Goal: Submit feedback/report problem

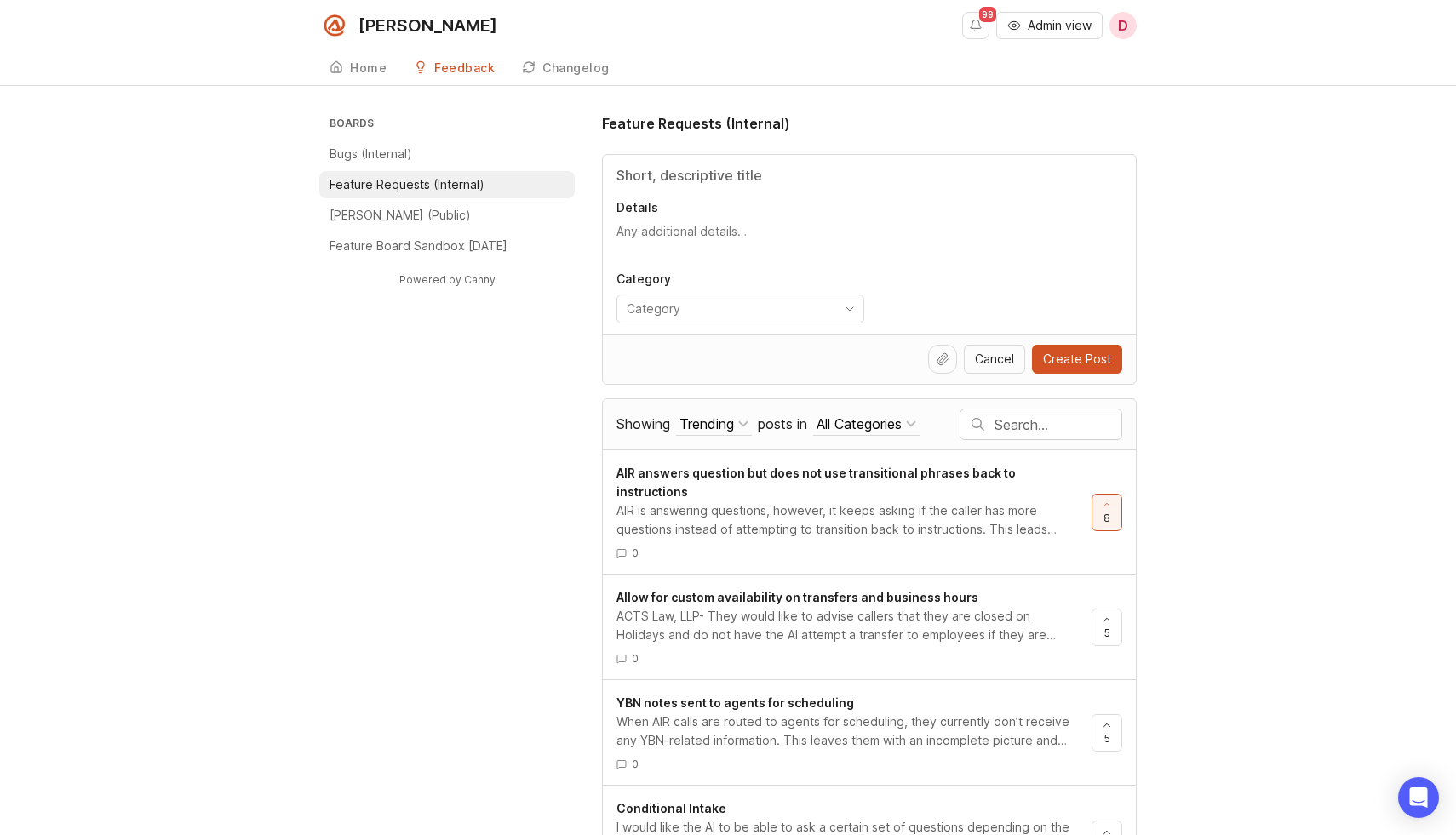
click at [436, 154] on li "Bugs (Internal)" at bounding box center [447, 153] width 255 height 28
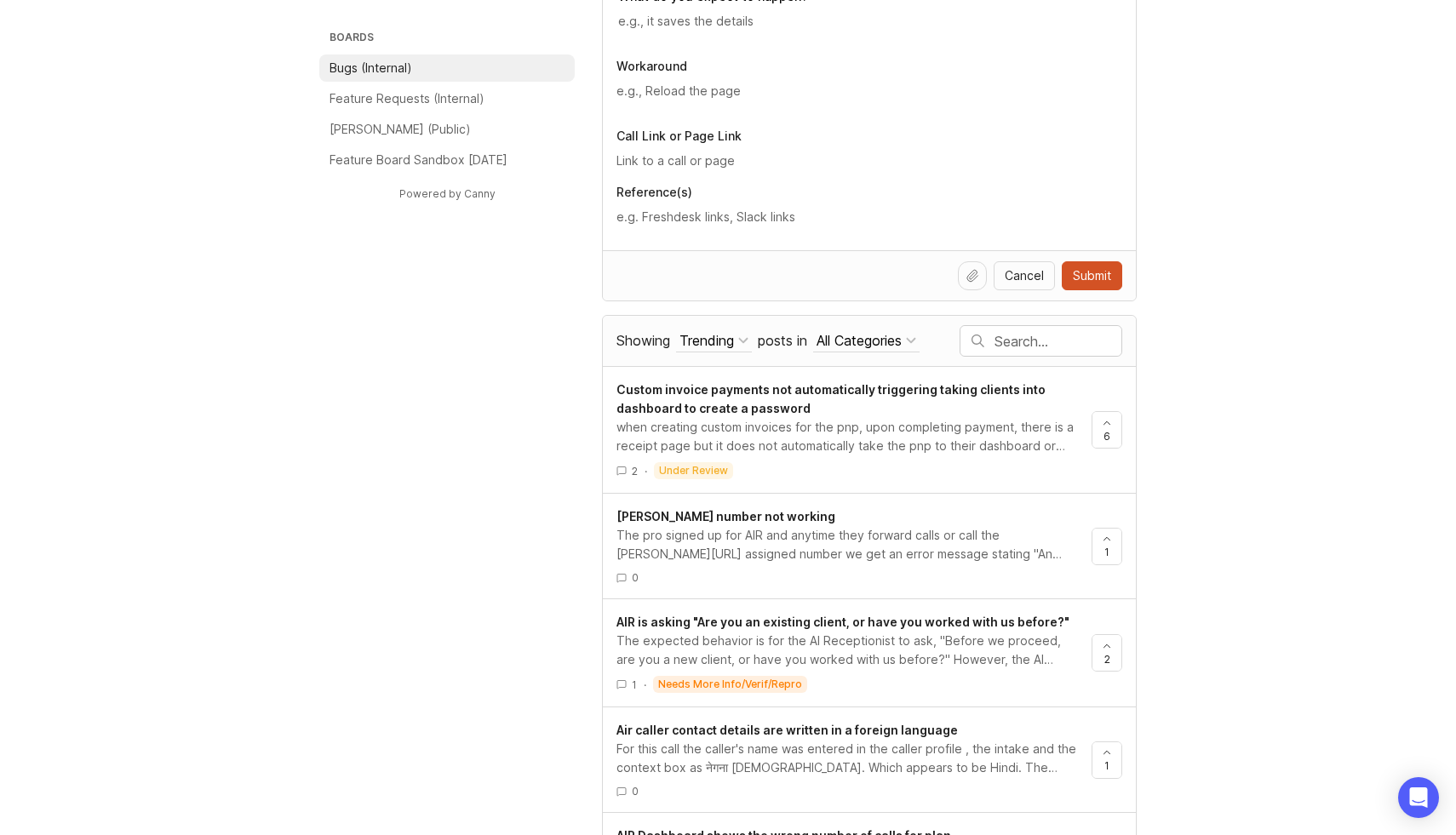
scroll to position [694, 0]
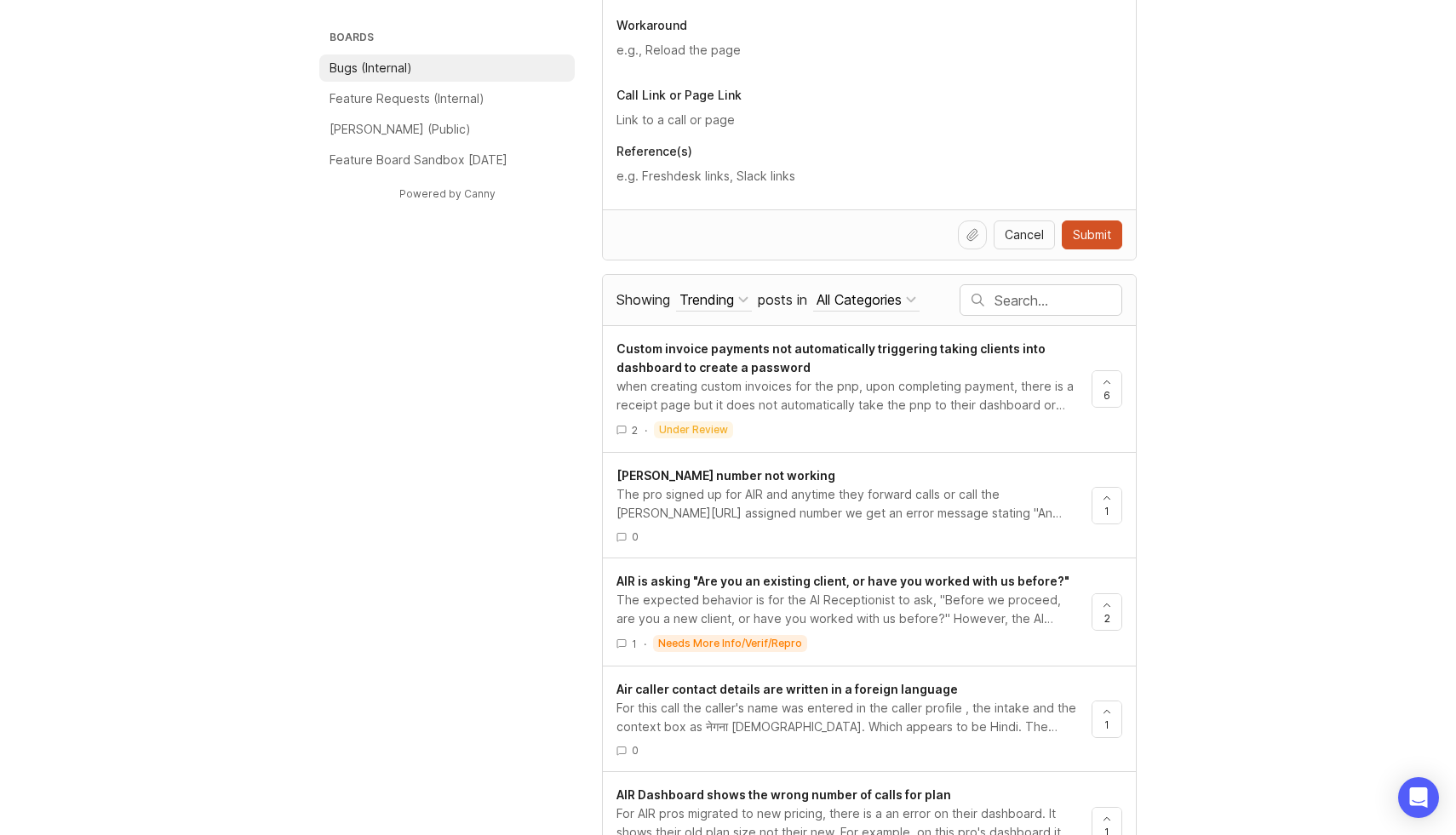
click at [1004, 299] on input "text" at bounding box center [1057, 301] width 127 height 19
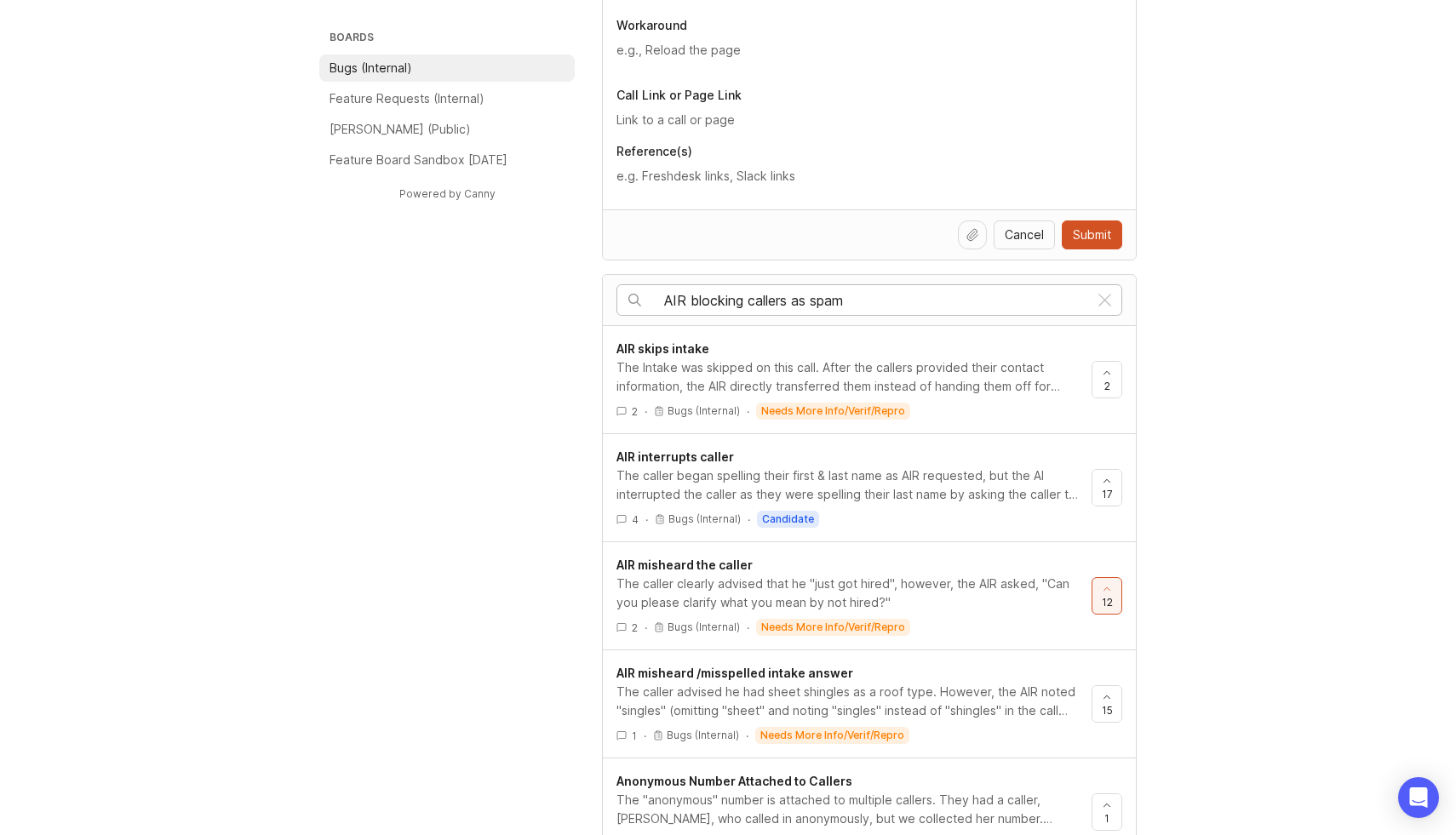
type input "AIR blocking callers as spam"
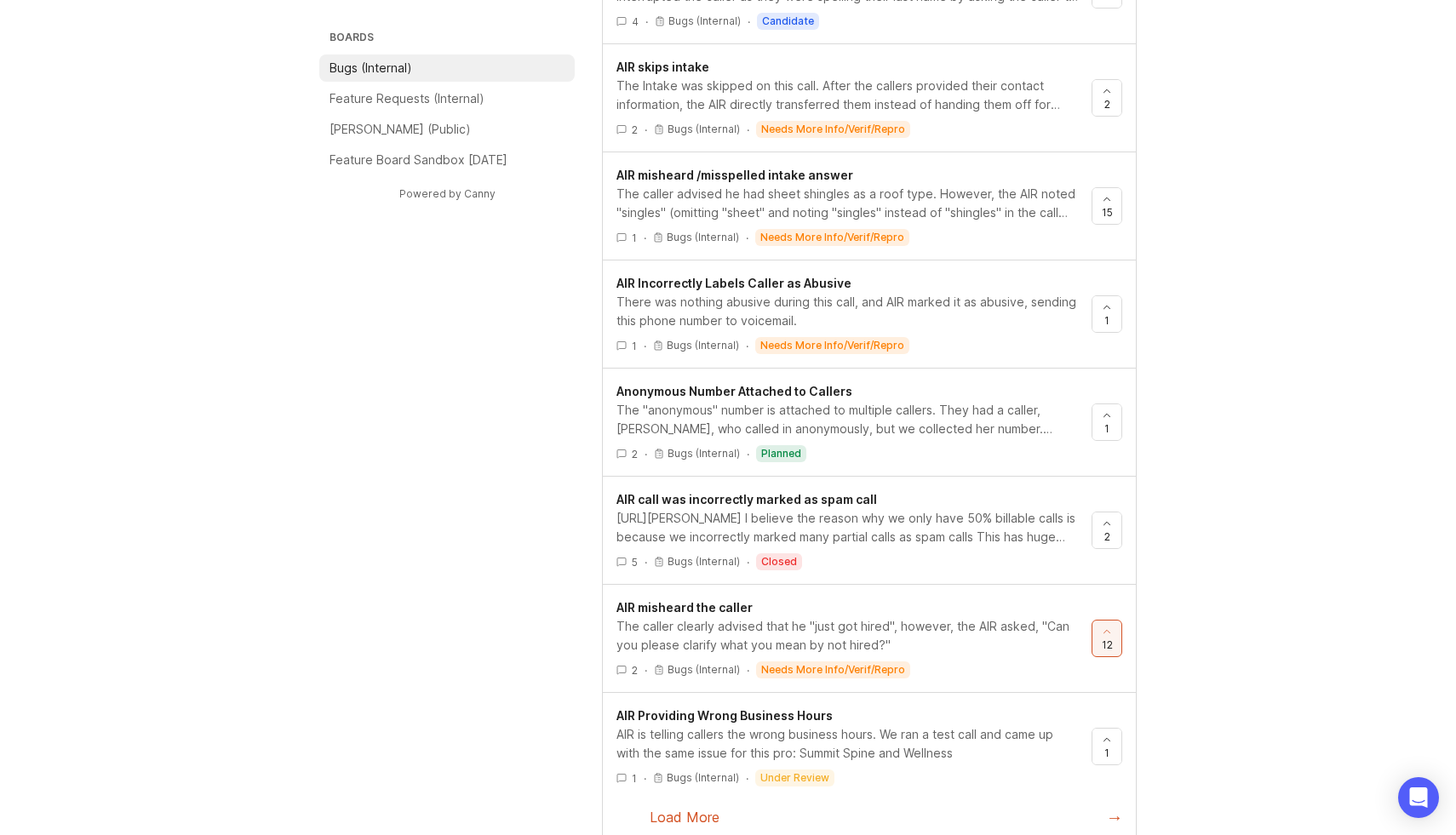
scroll to position [1302, 0]
click at [632, 498] on span "AIR call was incorrectly marked as spam call" at bounding box center [747, 496] width 261 height 14
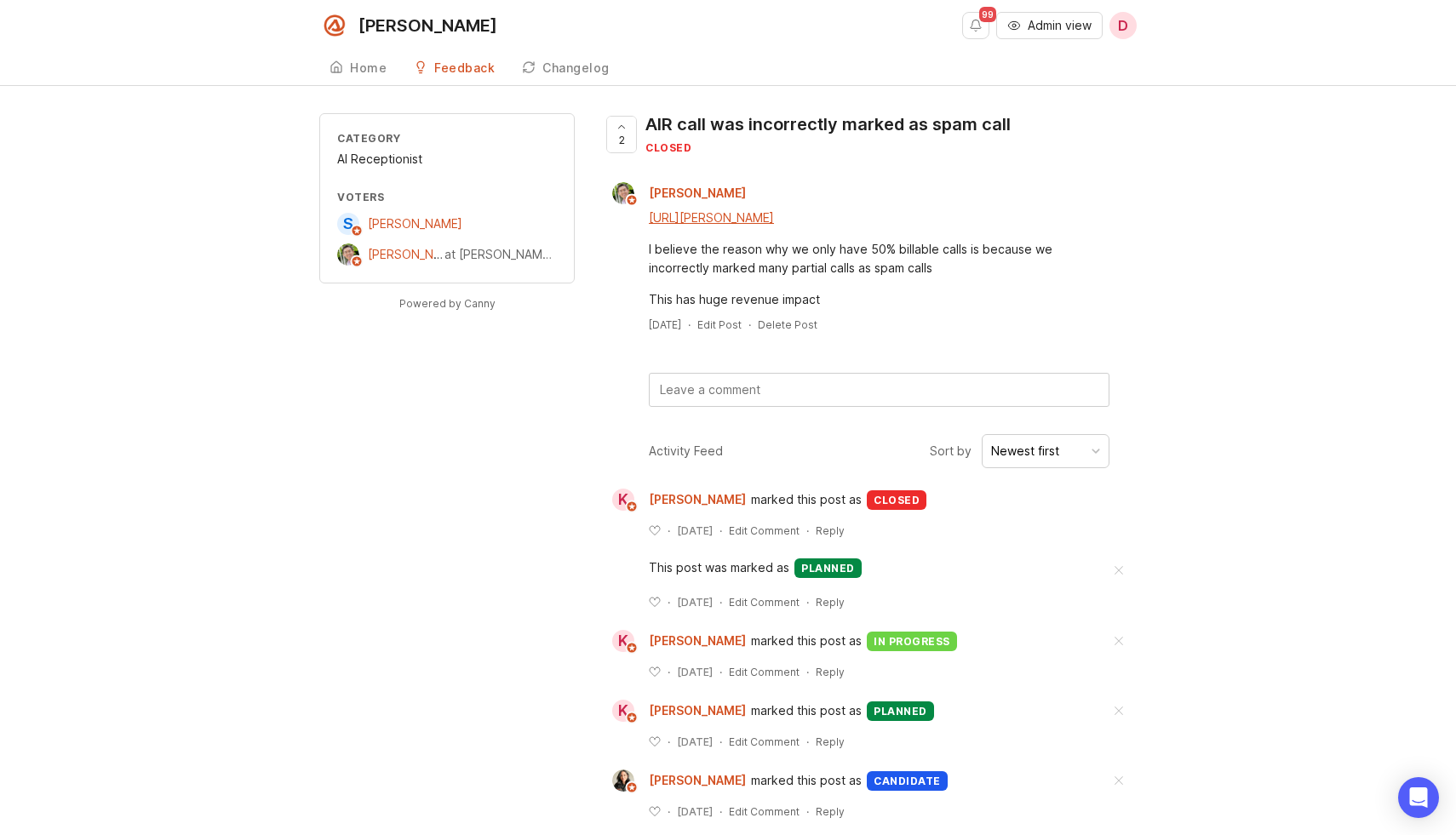
click at [426, 369] on div "Category AI Receptionist Voters S Suresh Khanna Aaron Lee at Smith.ai Powered b…" at bounding box center [728, 480] width 817 height 733
click at [629, 140] on div at bounding box center [621, 134] width 29 height 36
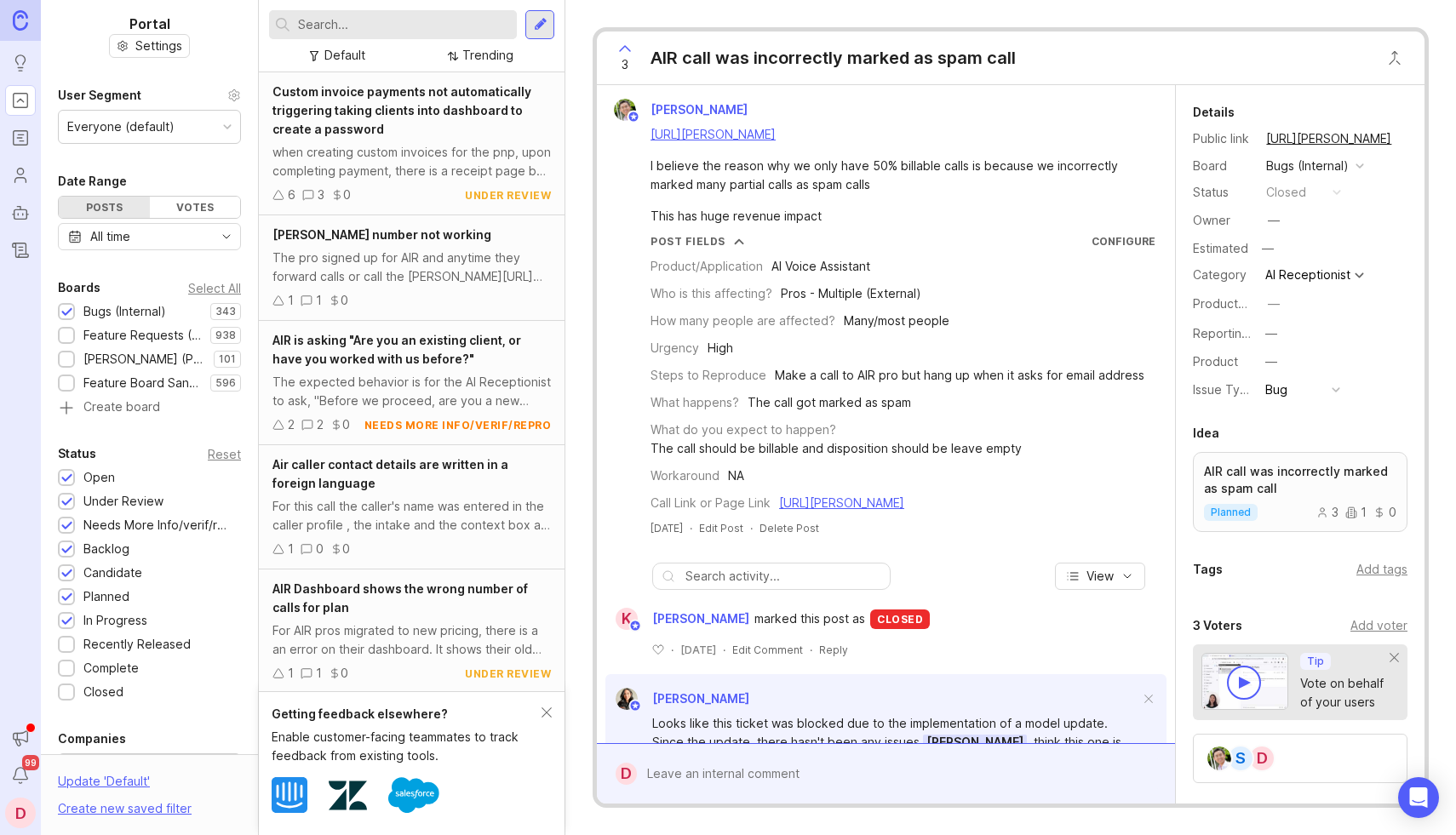
click at [678, 773] on div at bounding box center [898, 774] width 523 height 32
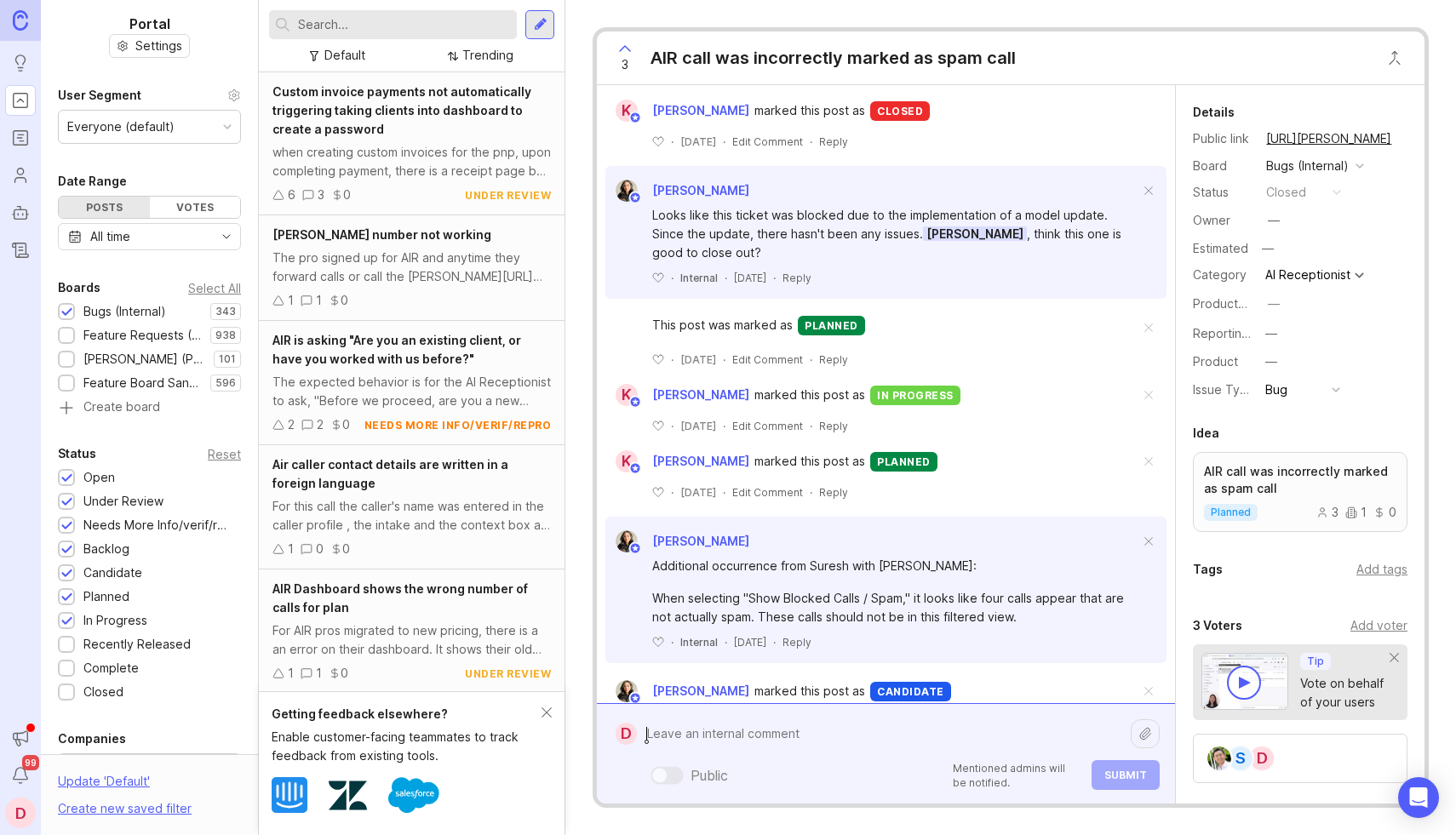
scroll to position [805, 0]
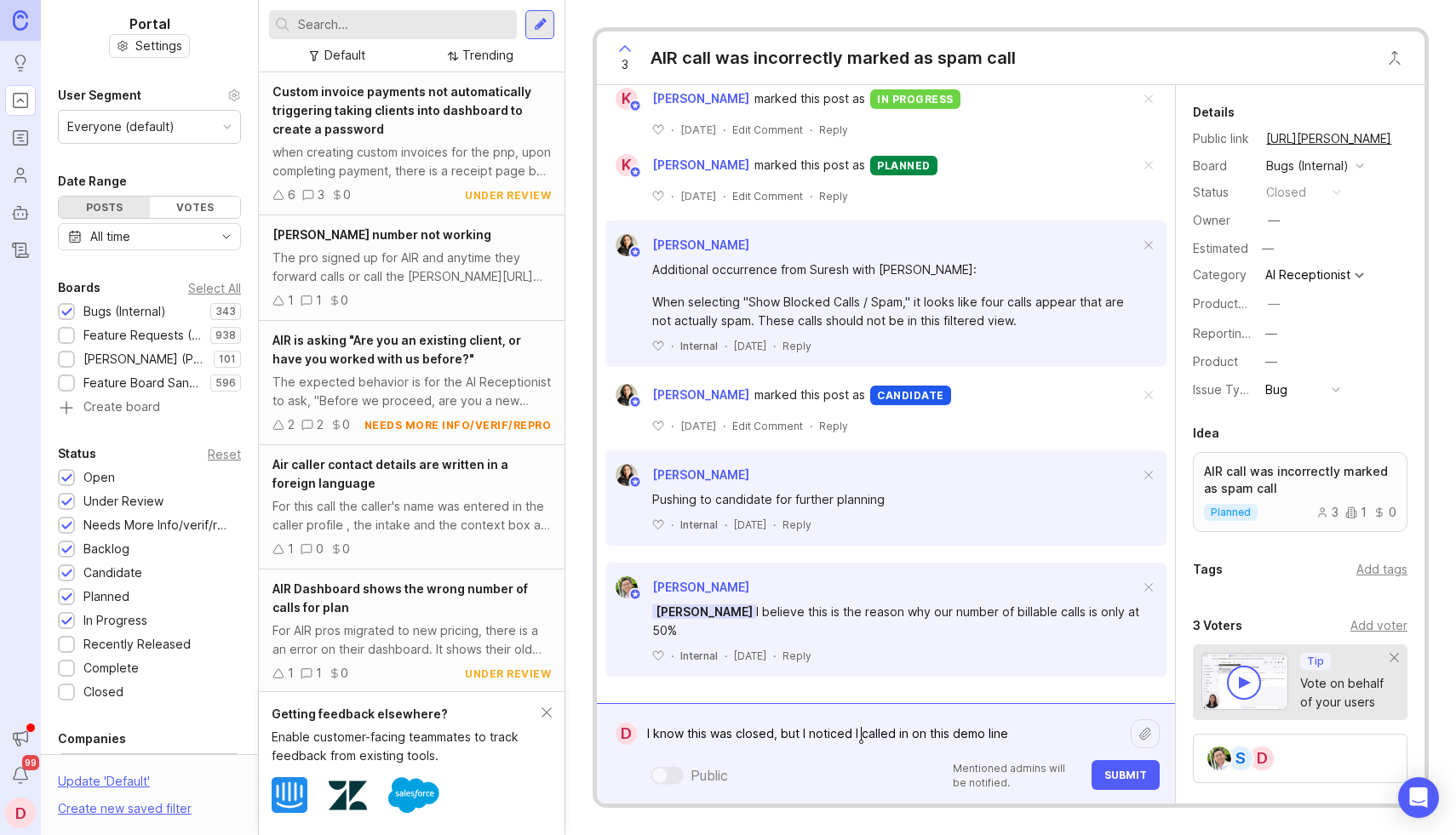
click at [860, 737] on textarea "I know this was closed, but I noticed I called in on this demo line" at bounding box center [884, 734] width 493 height 32
click at [895, 734] on textarea "I know this was closed, but I noticed a called in on this demo line" at bounding box center [884, 734] width 493 height 32
click at [890, 733] on textarea "I know this was closed, but I noticed a call in on this demo line" at bounding box center [884, 734] width 493 height 32
click at [974, 727] on textarea "I know this was closed, but I noticed a call on this demo line" at bounding box center [884, 734] width 493 height 32
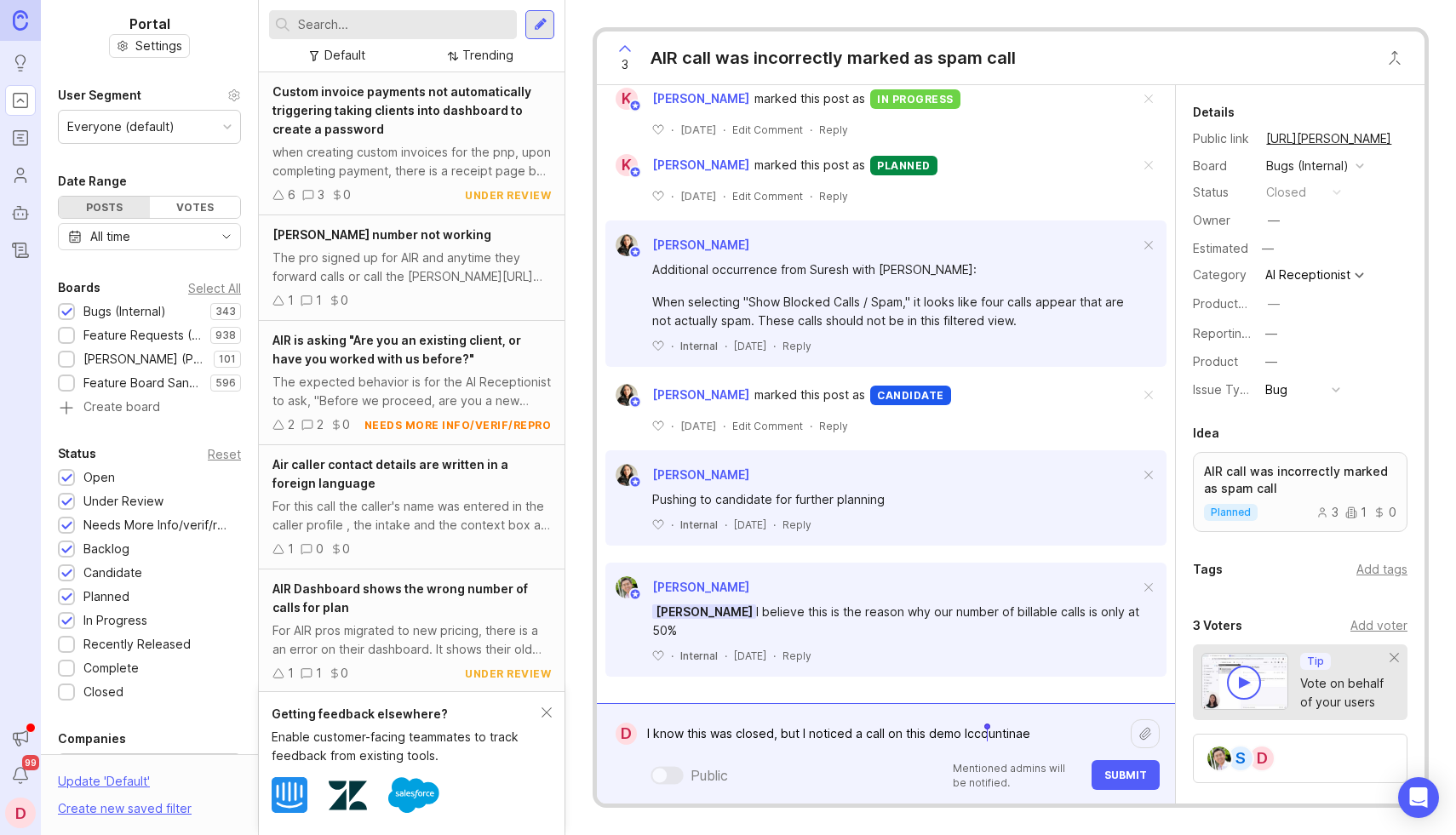
drag, startPoint x: 1027, startPoint y: 735, endPoint x: 967, endPoint y: 735, distance: 60.0
click at [967, 736] on textarea "I know this was closed, but I noticed a call on this demo lccountinae" at bounding box center [884, 734] width 493 height 32
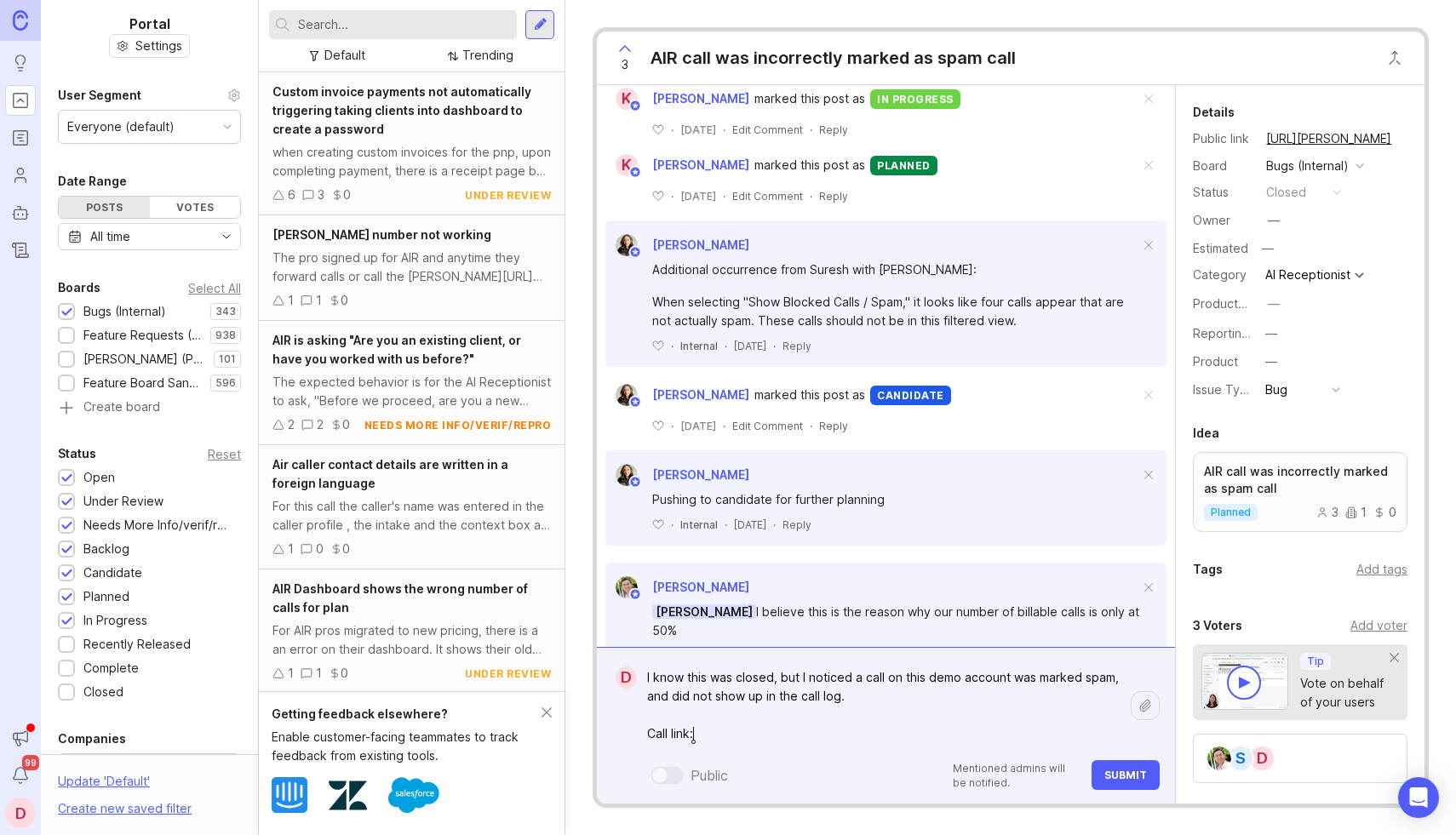
click at [837, 701] on textarea "I know this was closed, but I noticed a call on this demo account was marked sp…" at bounding box center [884, 706] width 493 height 89
click at [788, 730] on textarea "I know this was closed, but I noticed a call on this demo account was marked sp…" at bounding box center [884, 706] width 493 height 89
click at [950, 696] on textarea "I know this was closed, but I noticed a call on this demo account was marked sp…" at bounding box center [884, 706] width 493 height 89
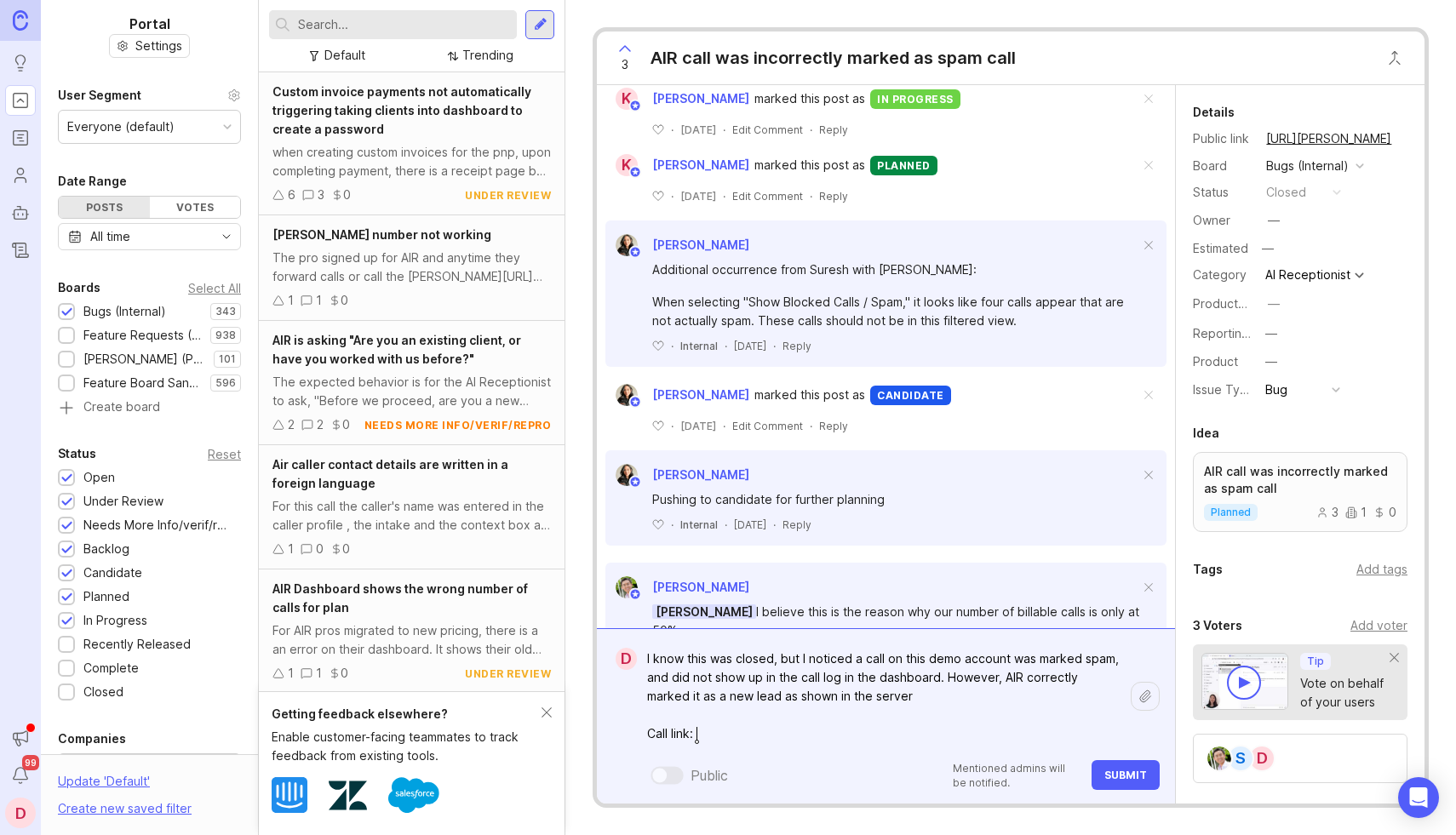
click at [874, 742] on textarea "I know this was closed, but I noticed a call on this demo account was marked sp…" at bounding box center [884, 696] width 493 height 108
paste textarea "https://agent.smith.ai/agent/call/CA8a979cdbf47a899750b9a0f17e6e3120/"
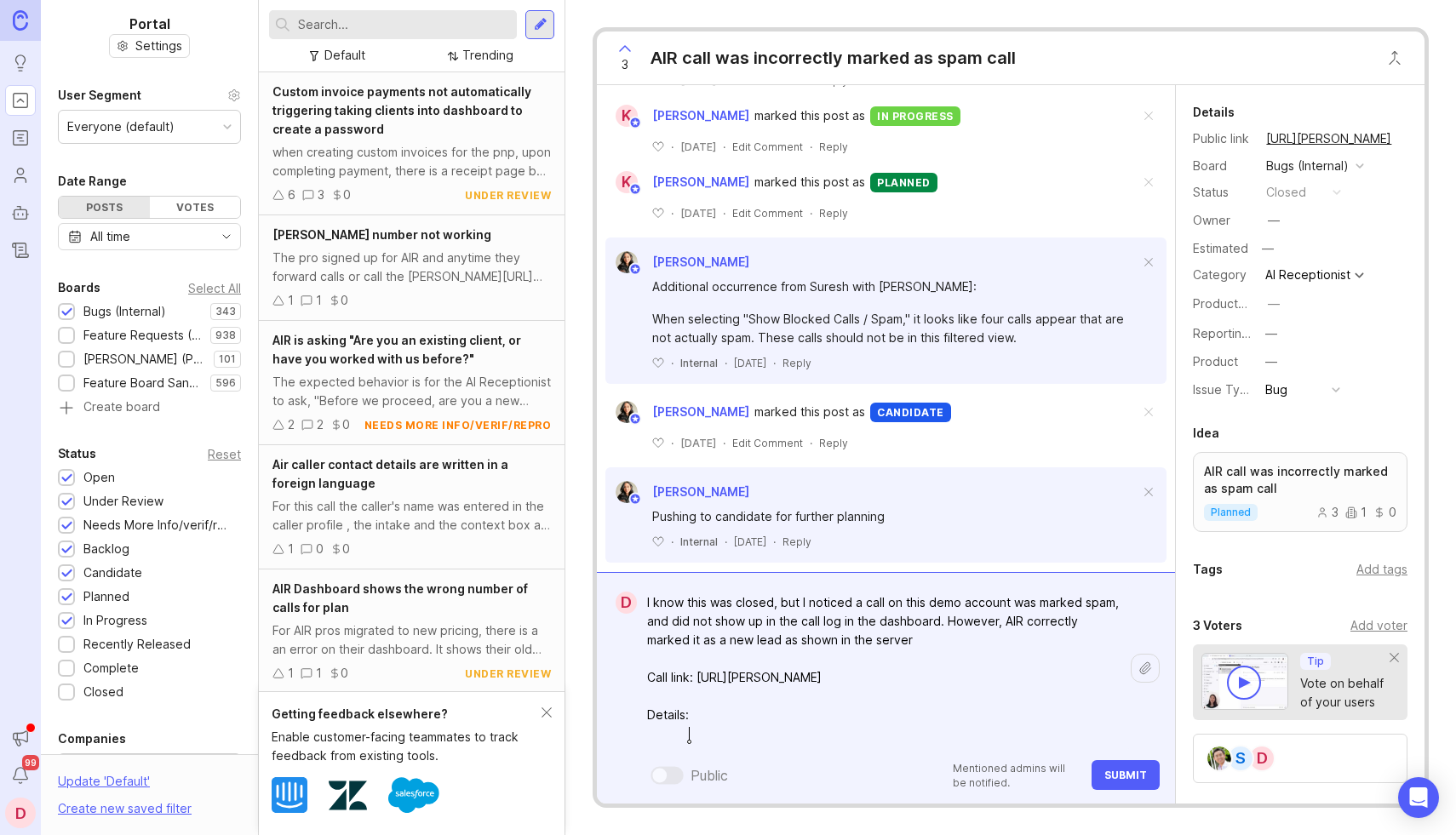
scroll to position [935, 0]
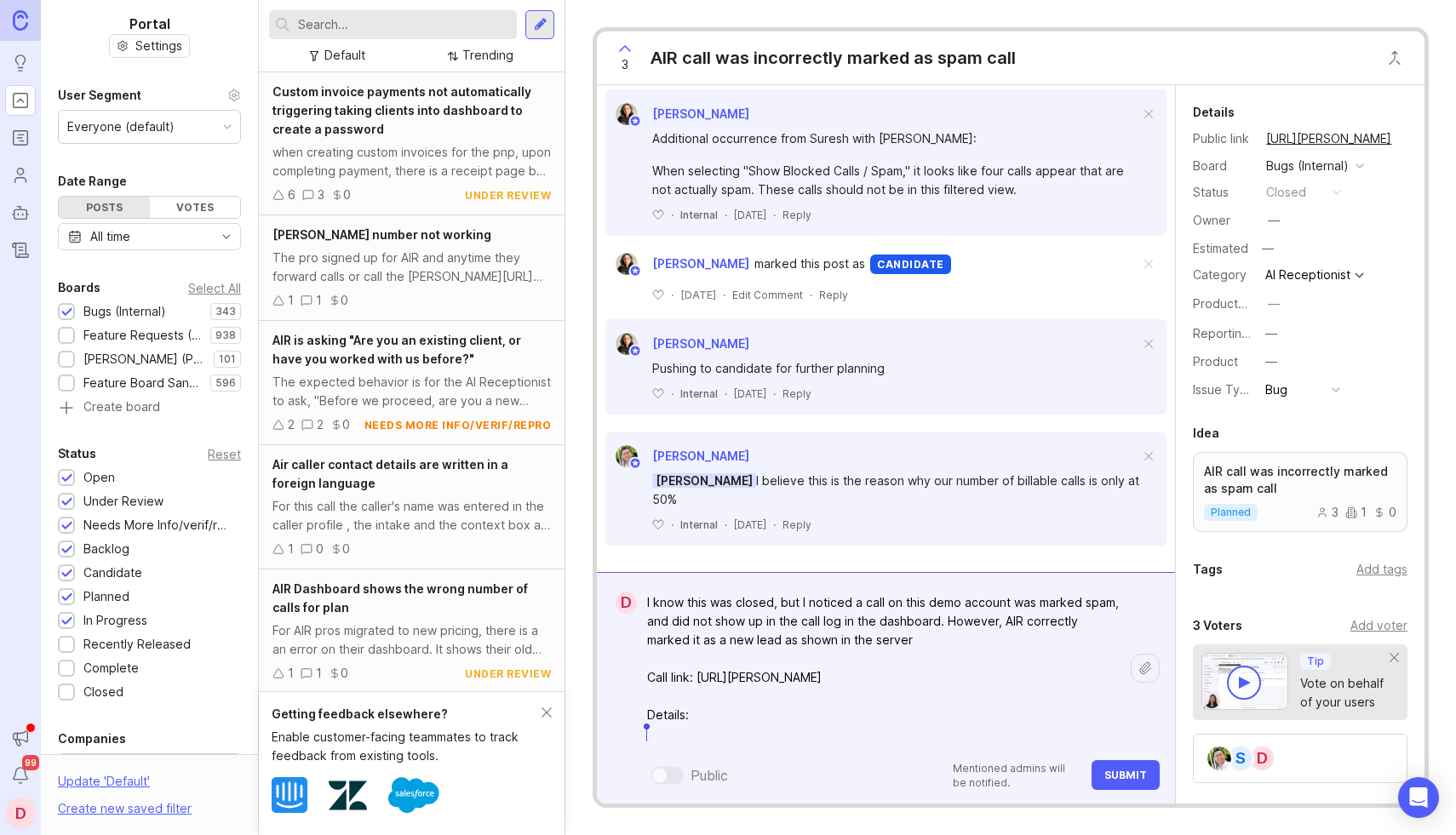
drag, startPoint x: 719, startPoint y: 734, endPoint x: 634, endPoint y: 726, distance: 85.4
click at [634, 726] on form "D I know this was closed, but I noticed a call on this demo account was marked …" at bounding box center [886, 687] width 578 height 231
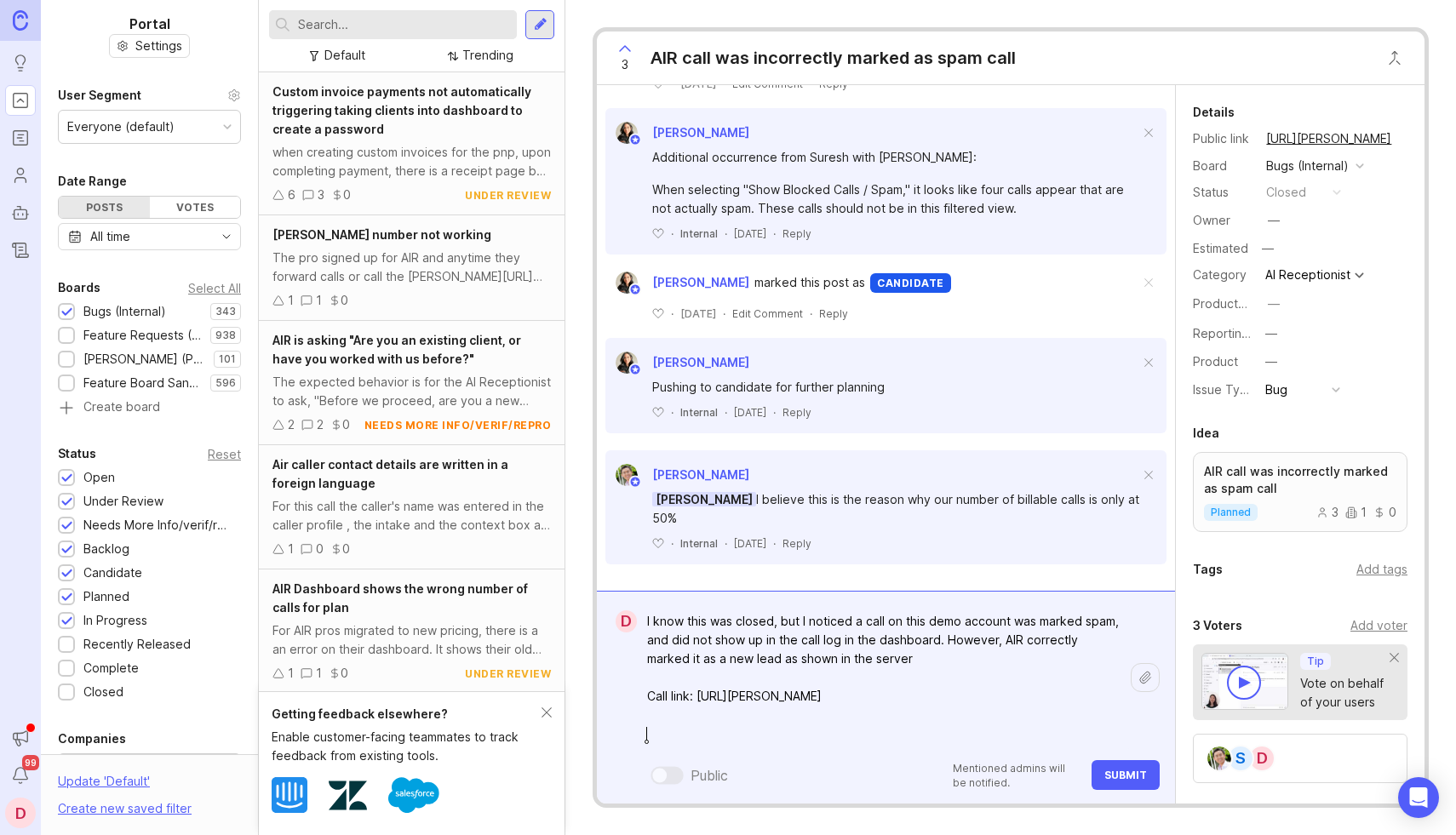
click at [935, 639] on textarea "I know this was closed, but I noticed a call on this demo account was marked sp…" at bounding box center [884, 678] width 493 height 145
click at [1000, 641] on textarea "I know this was closed, but I noticed a call on this demo account was marked sp…" at bounding box center [884, 678] width 493 height 145
click at [1022, 660] on textarea "I know this was closed, but I noticed a call on this demo account was marked sp…" at bounding box center [884, 678] width 493 height 145
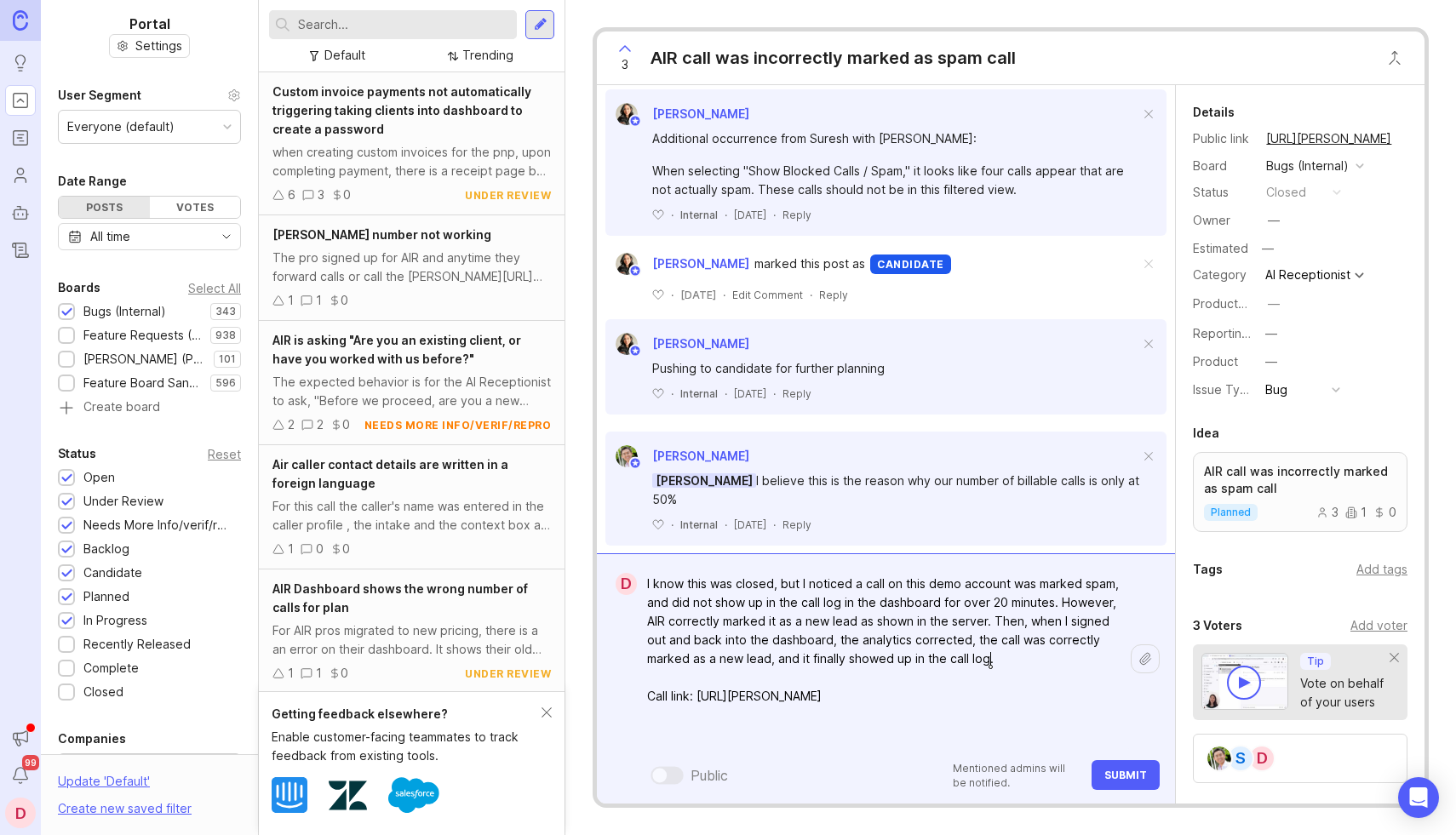
type textarea "I know this was closed, but I noticed a call on this demo account was marked sp…"
click at [1106, 775] on span "Submit" at bounding box center [1125, 774] width 43 height 12
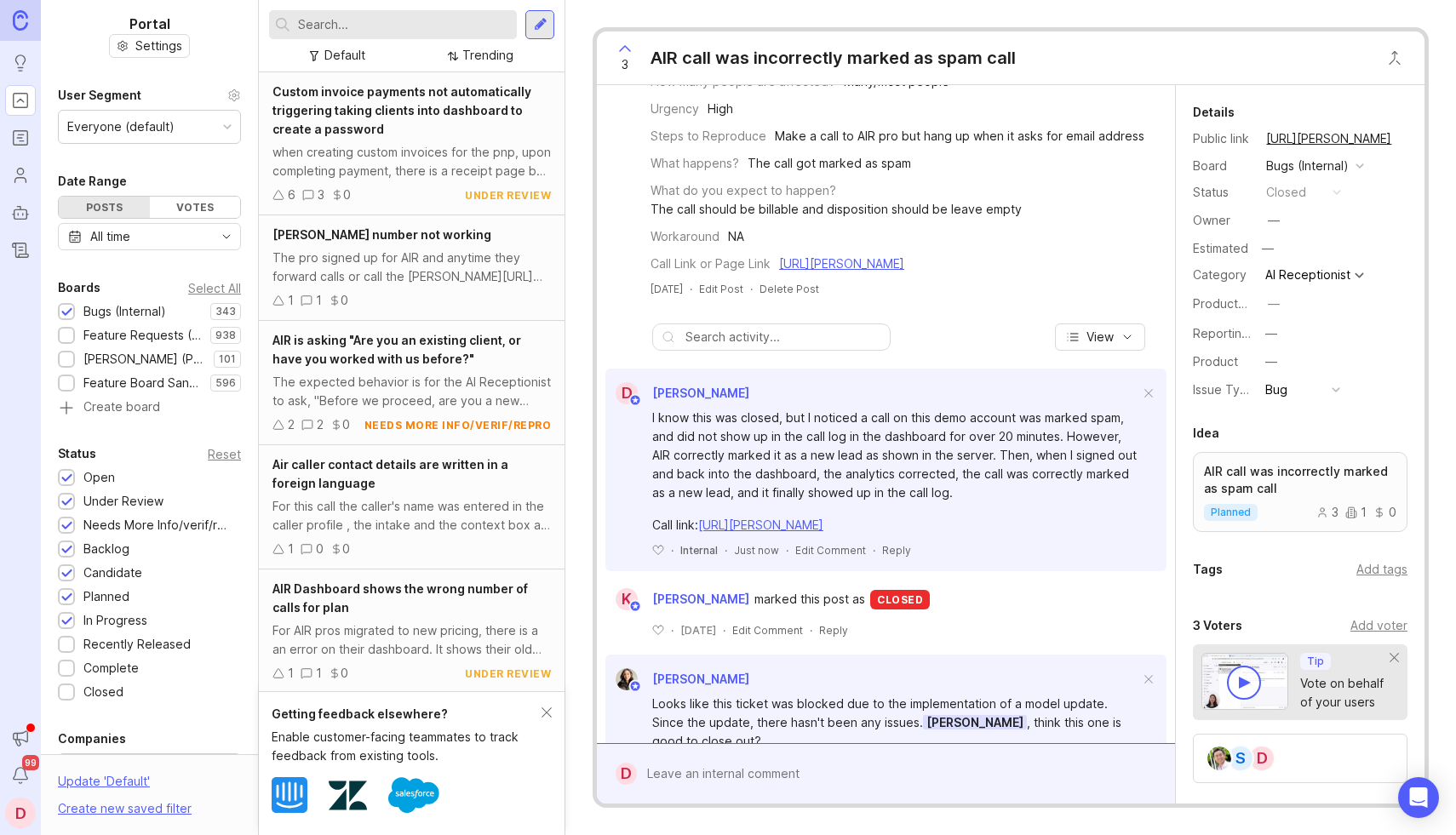
scroll to position [217, 0]
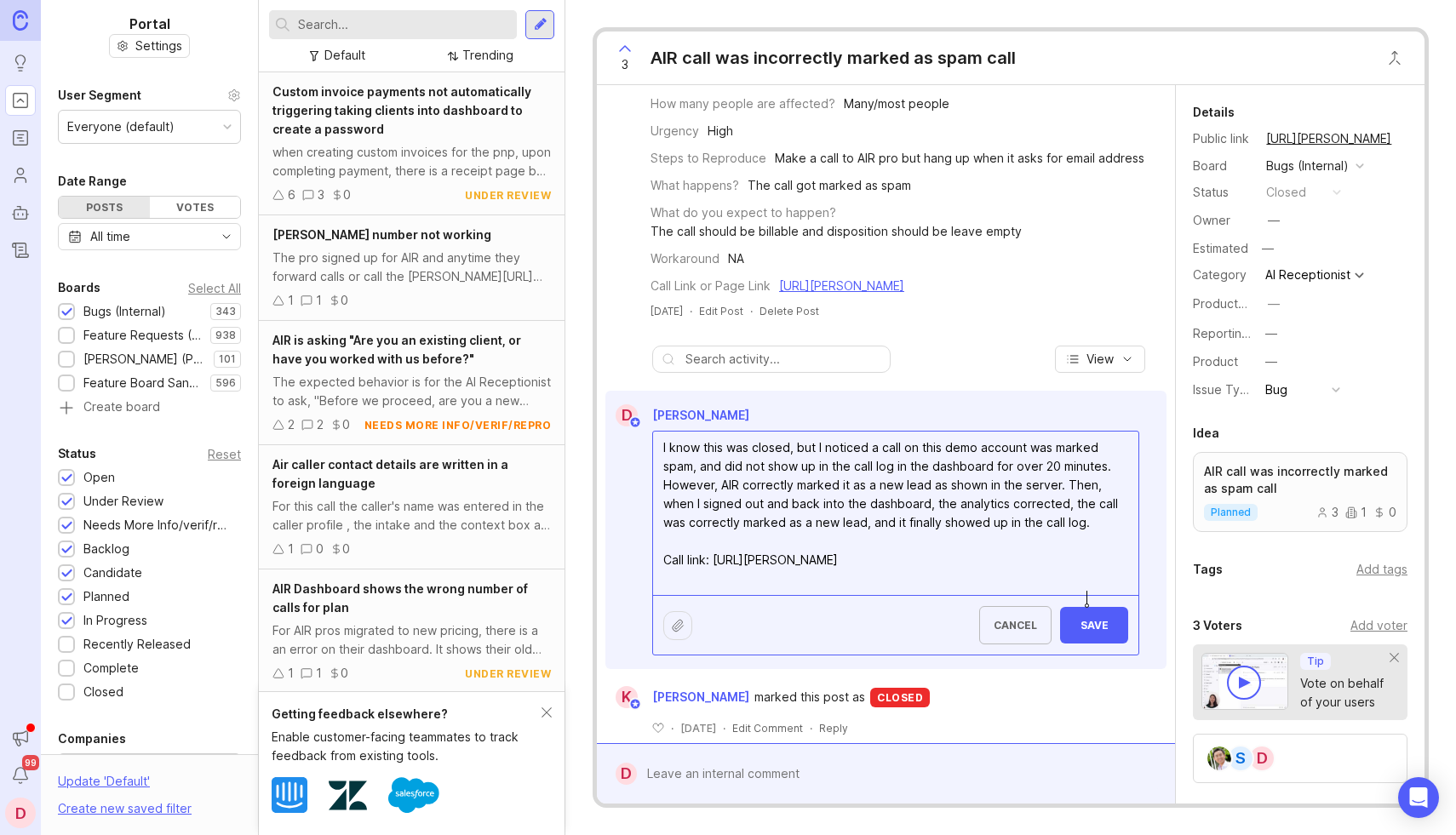
click at [1026, 467] on textarea "I know this was closed, but I noticed a call on this demo account was marked sp…" at bounding box center [896, 513] width 486 height 164
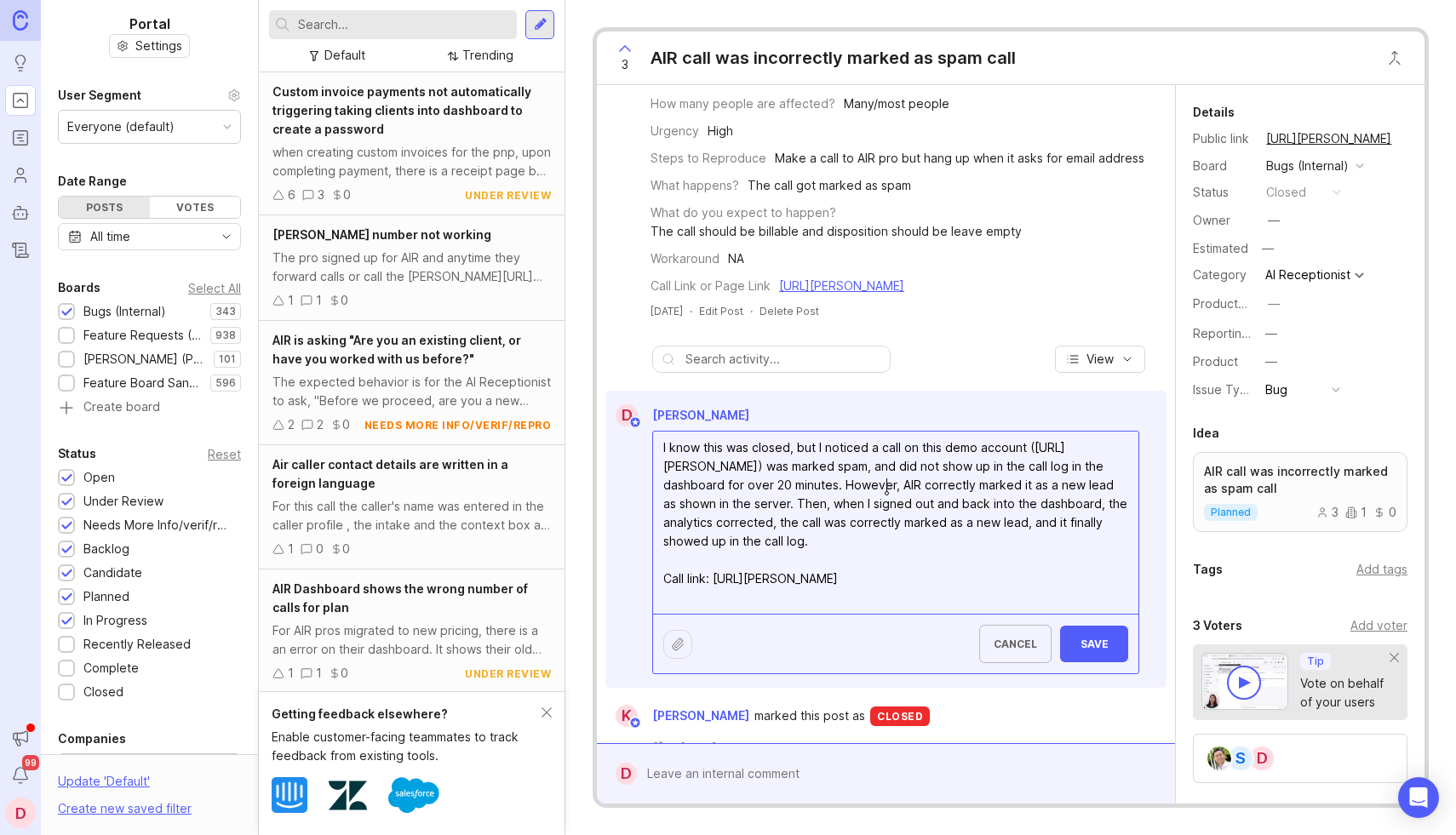
type textarea "I know this was closed, but I noticed a call on this demo account (https://app.…"
click at [1096, 662] on button "Save" at bounding box center [1094, 644] width 69 height 36
